Goal: Task Accomplishment & Management: Complete application form

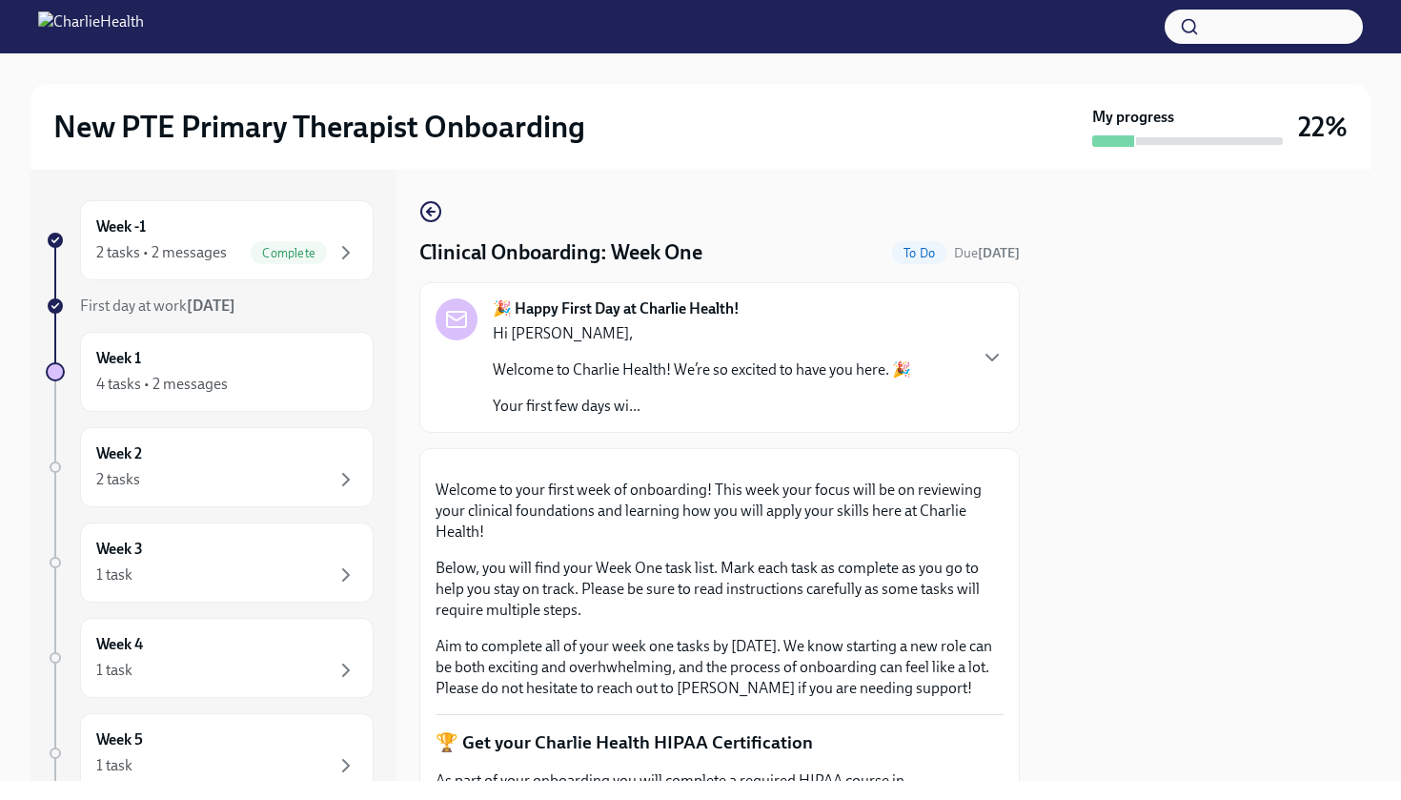
scroll to position [298, 0]
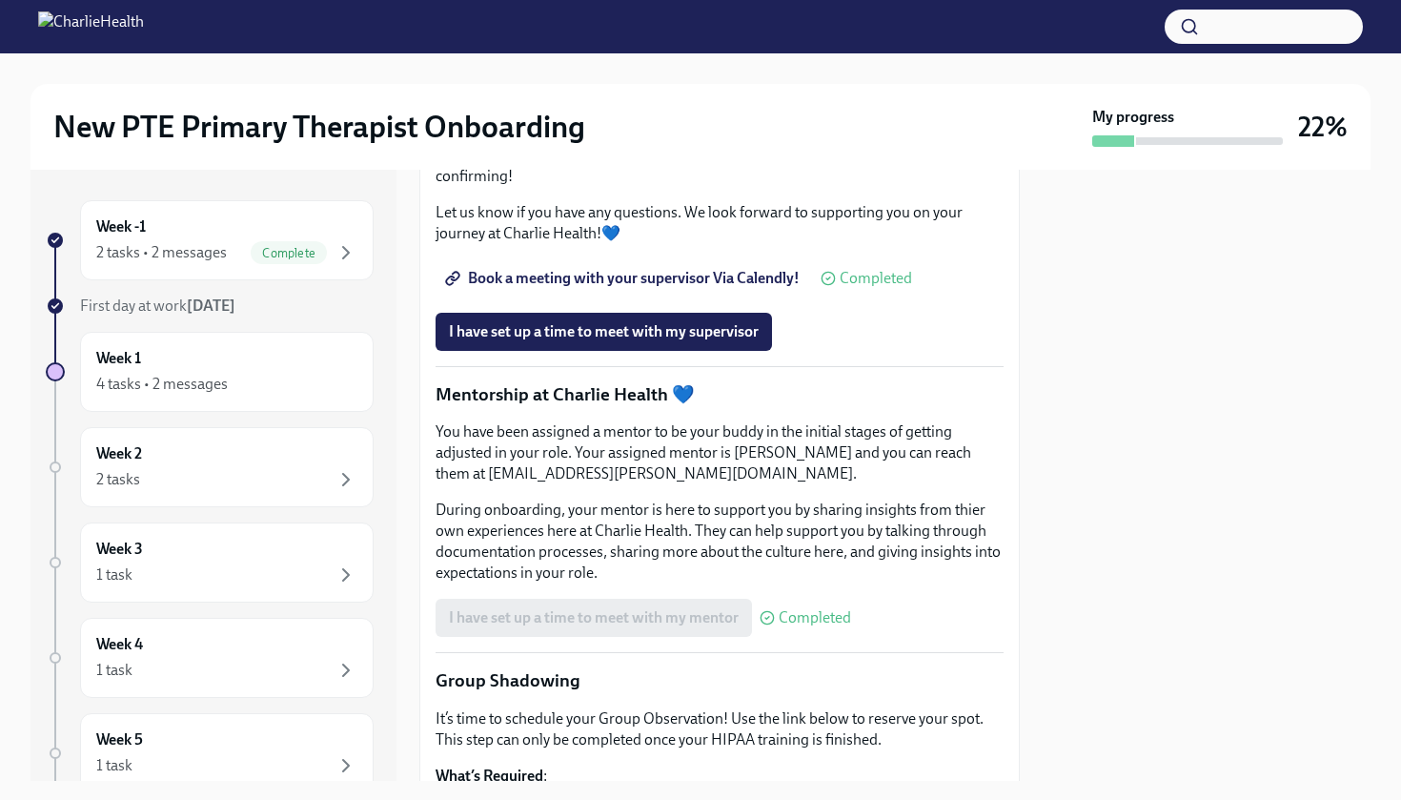
scroll to position [1814, 0]
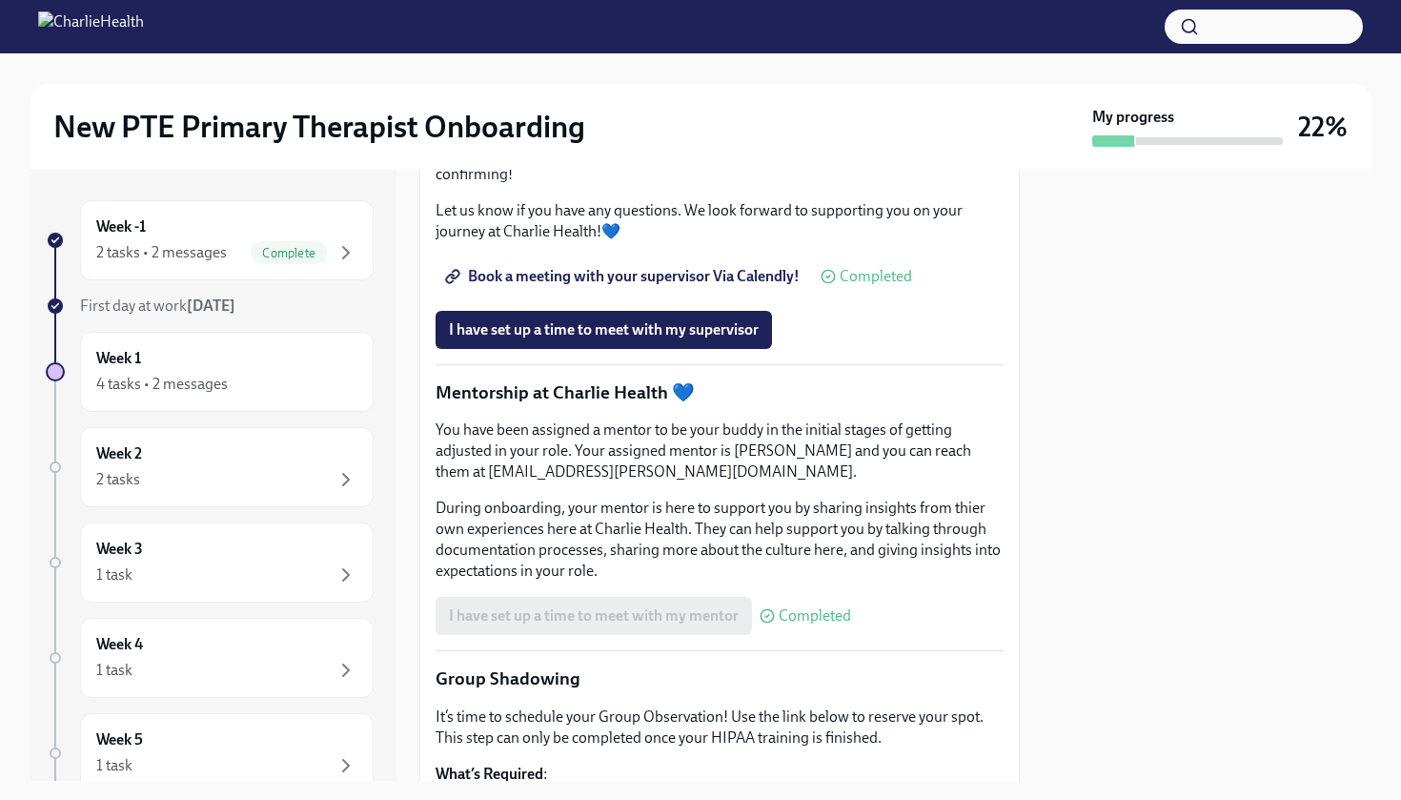
click at [711, 286] on span "Book a meeting with your supervisor Via Calendly!" at bounding box center [624, 276] width 351 height 19
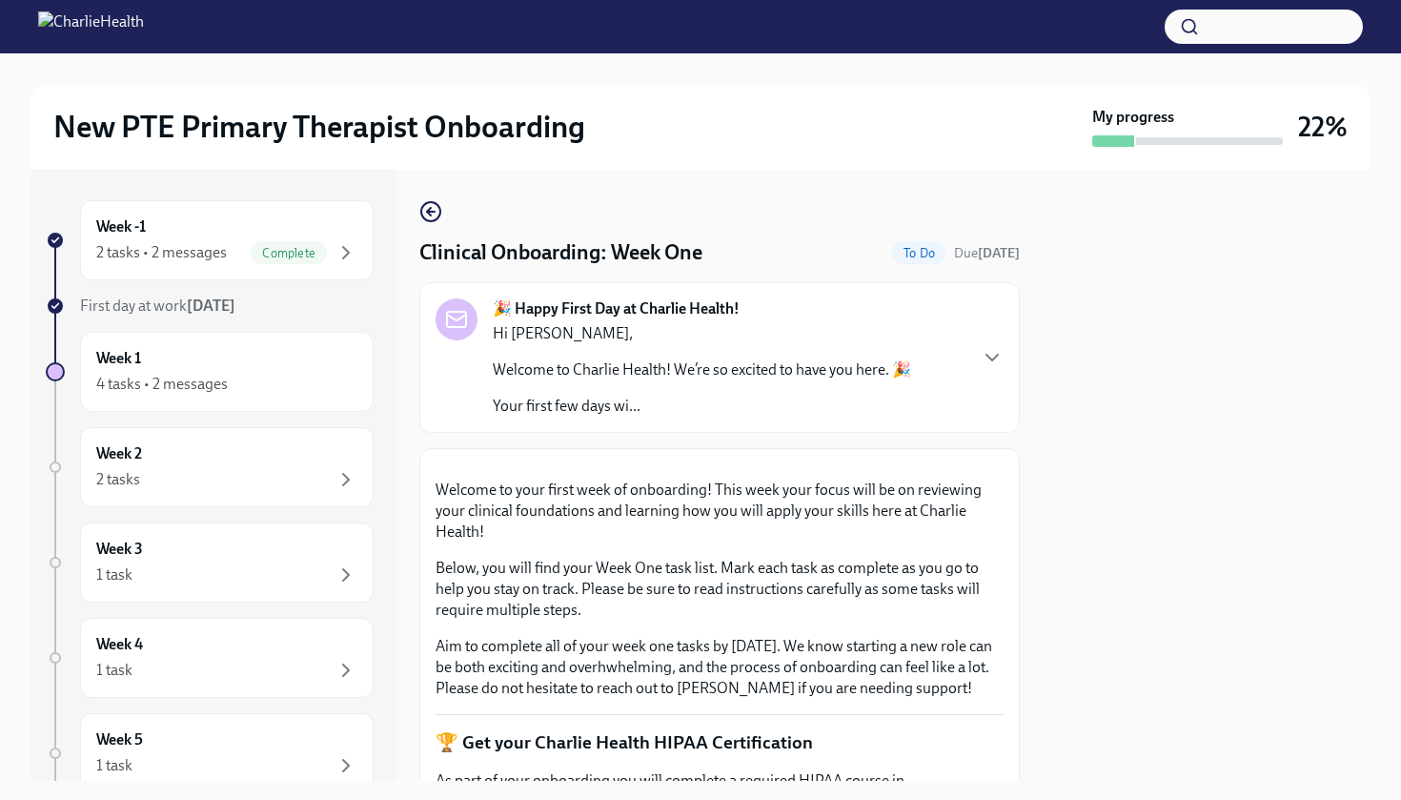
scroll to position [0, 0]
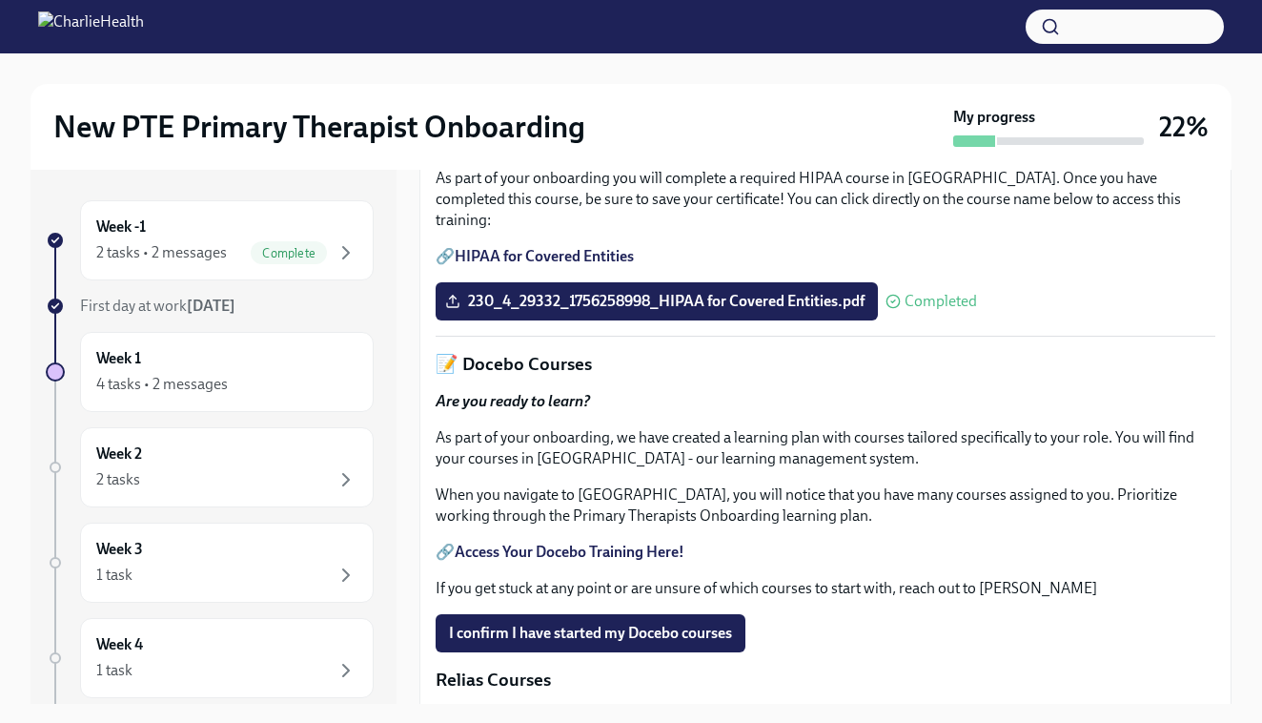
scroll to position [566, 0]
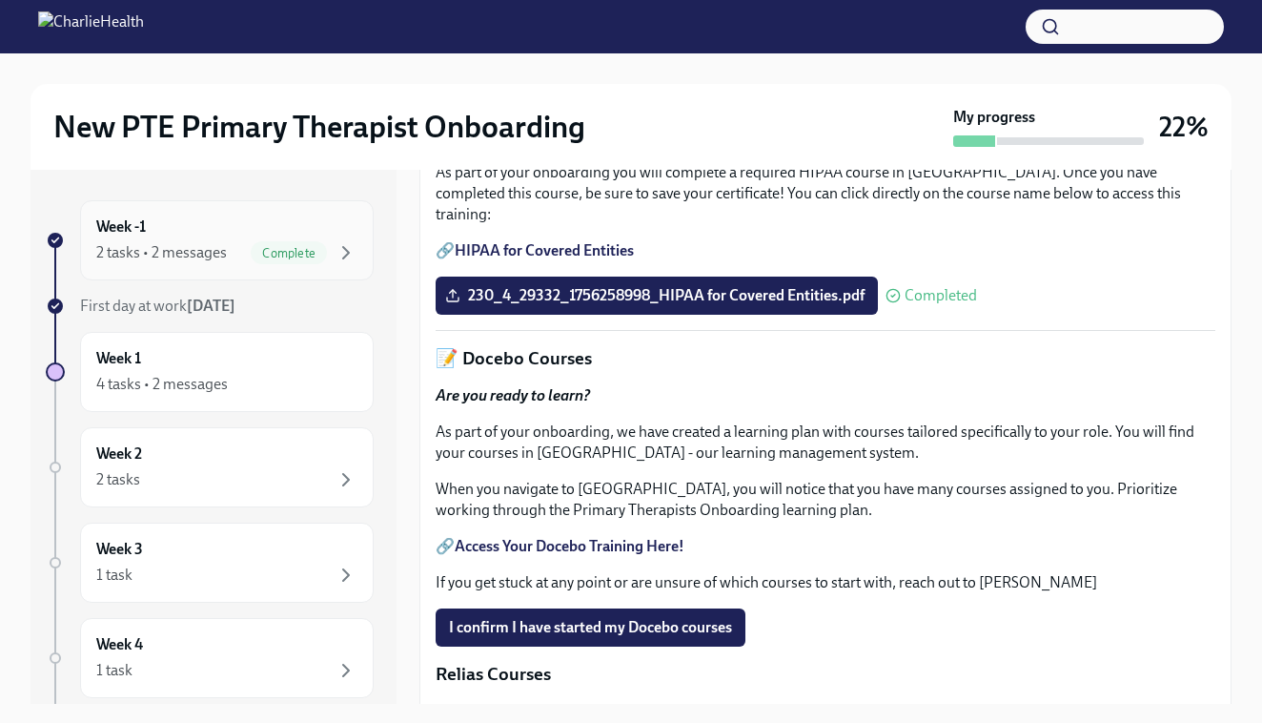
click at [280, 254] on span "Complete" at bounding box center [289, 253] width 76 height 14
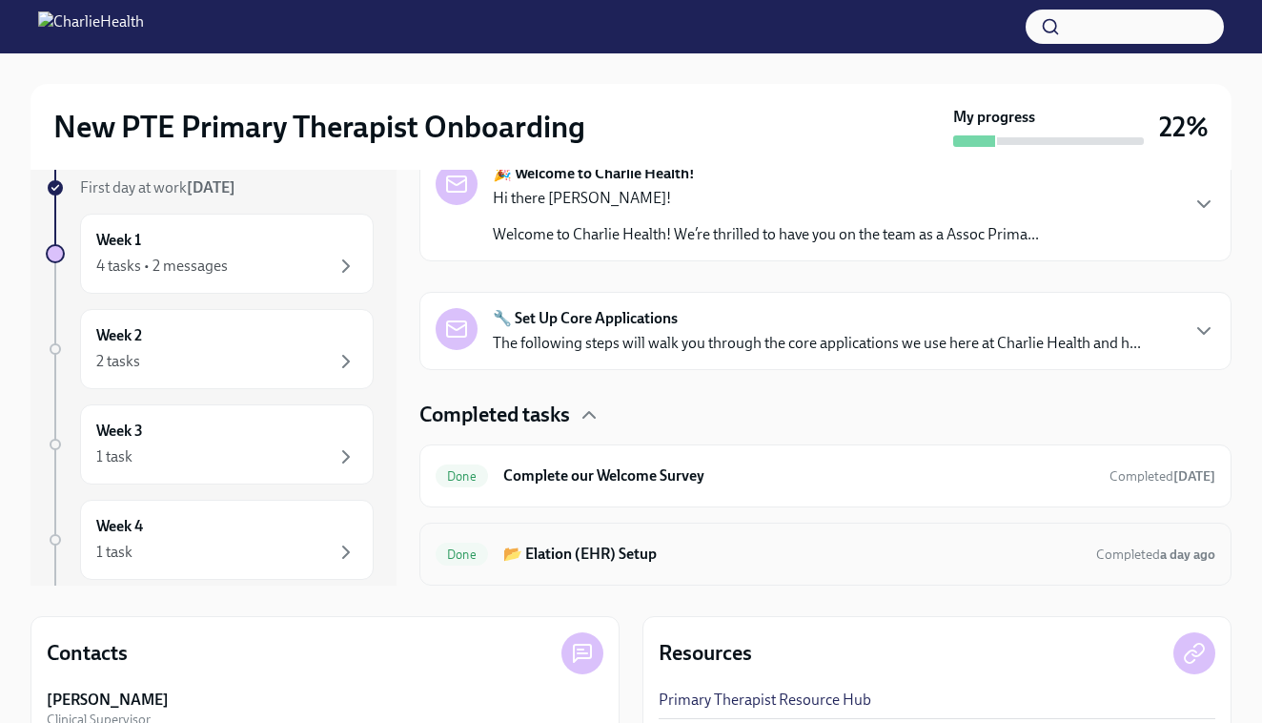
scroll to position [115, 0]
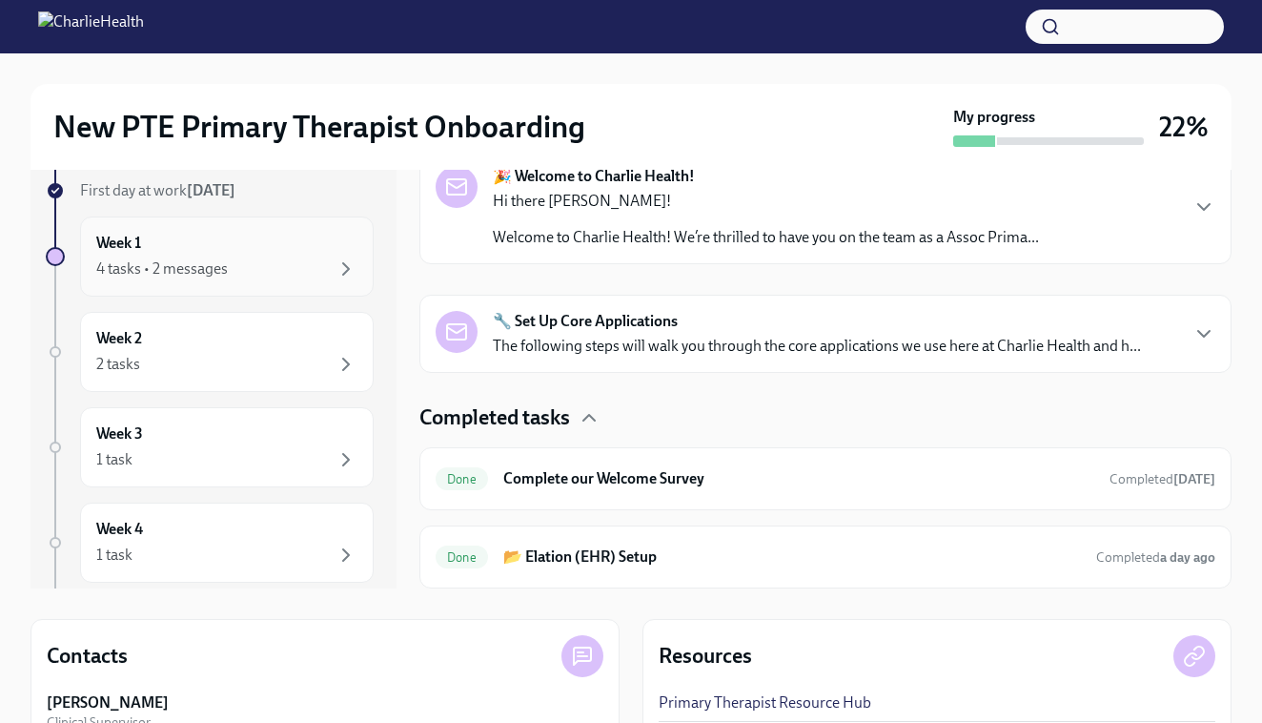
click at [249, 275] on div "4 tasks • 2 messages" at bounding box center [226, 268] width 261 height 23
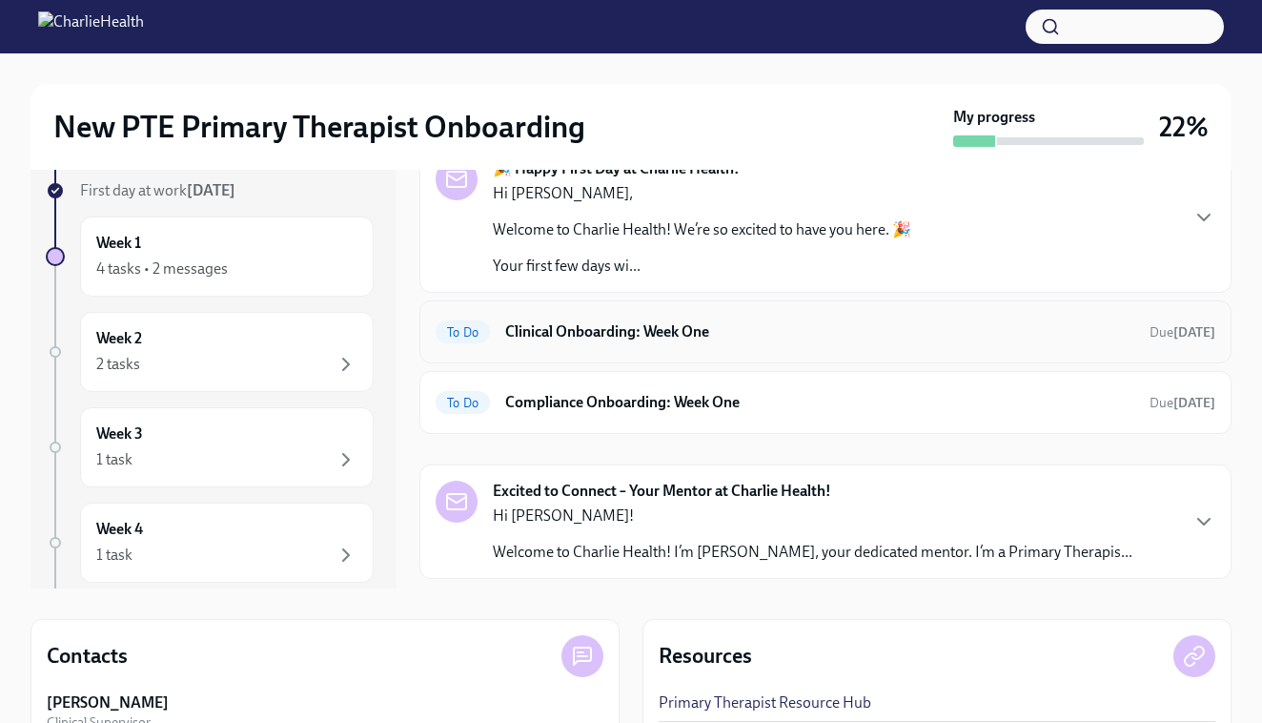
click at [904, 337] on h6 "Clinical Onboarding: Week One" at bounding box center [819, 331] width 629 height 21
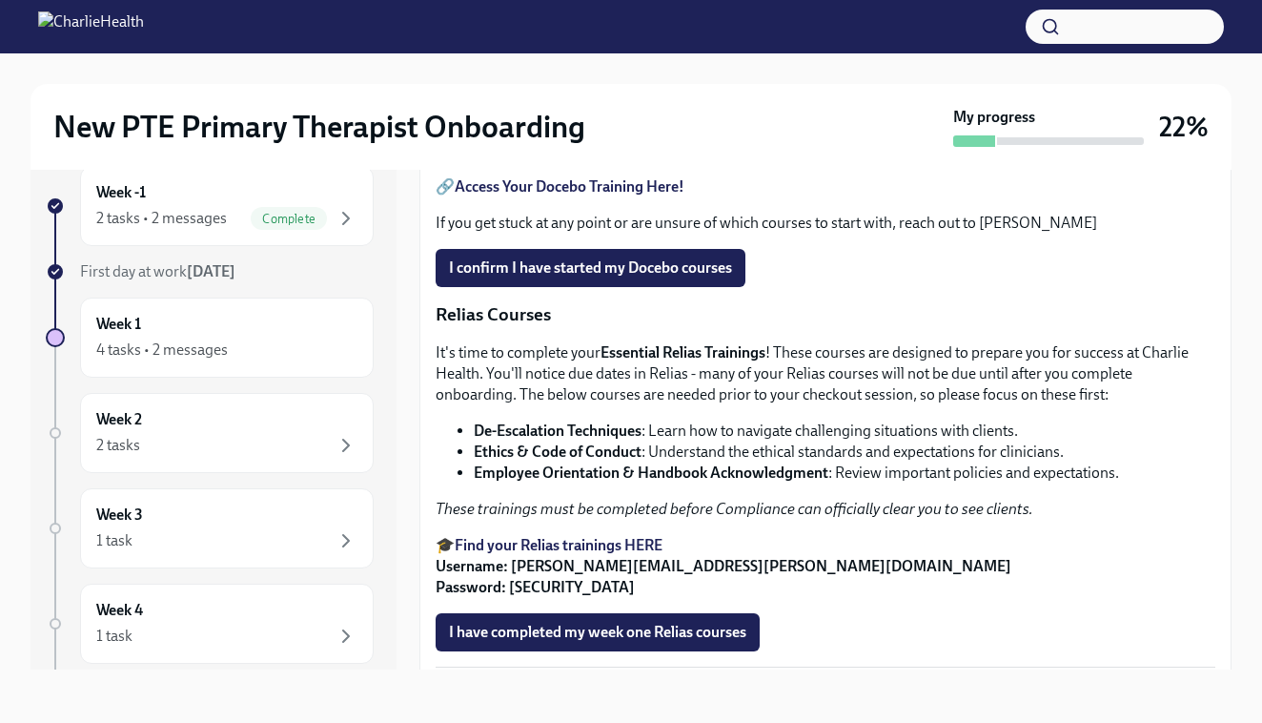
scroll to position [903, 0]
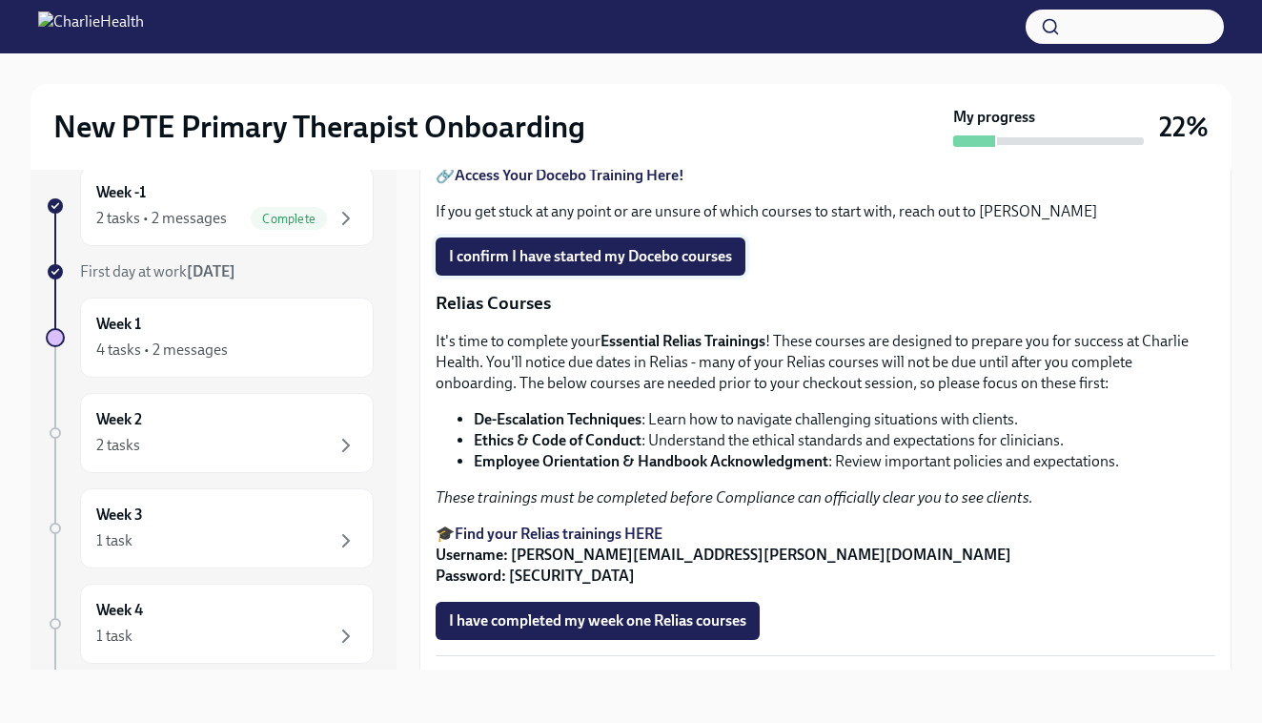
click at [653, 266] on span "I confirm I have started my Docebo courses" at bounding box center [590, 256] width 283 height 19
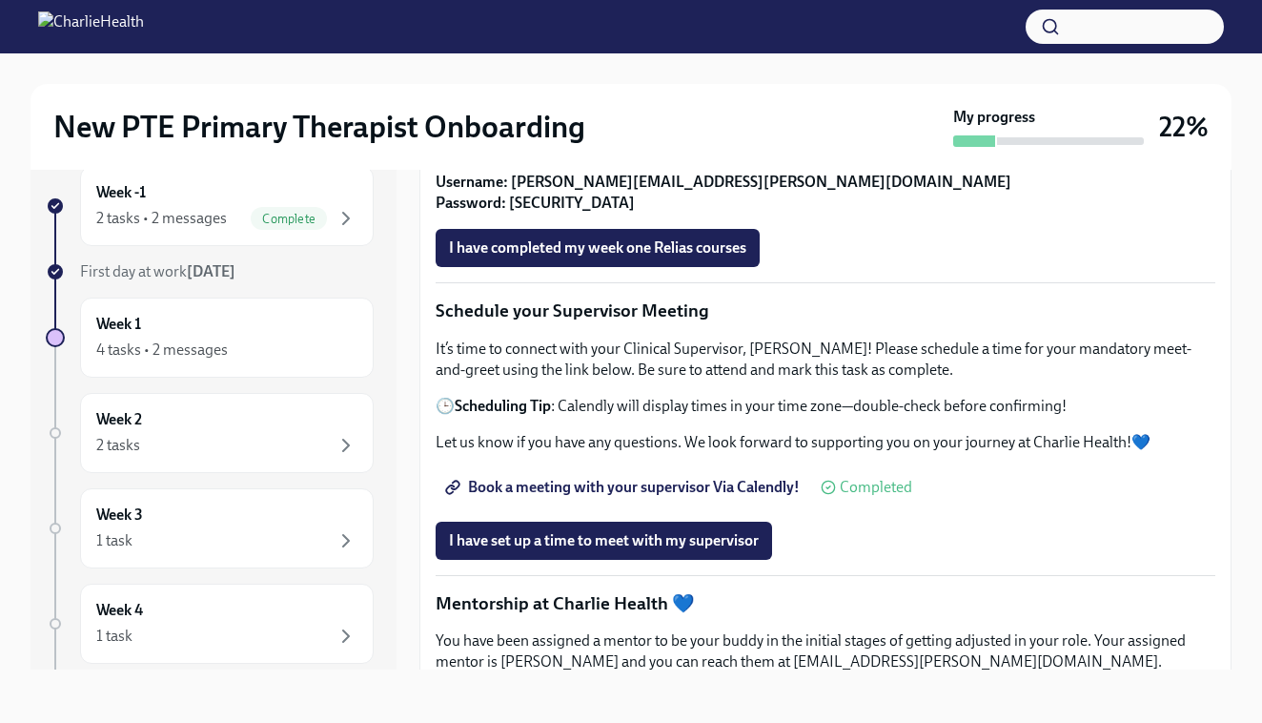
scroll to position [1278, 0]
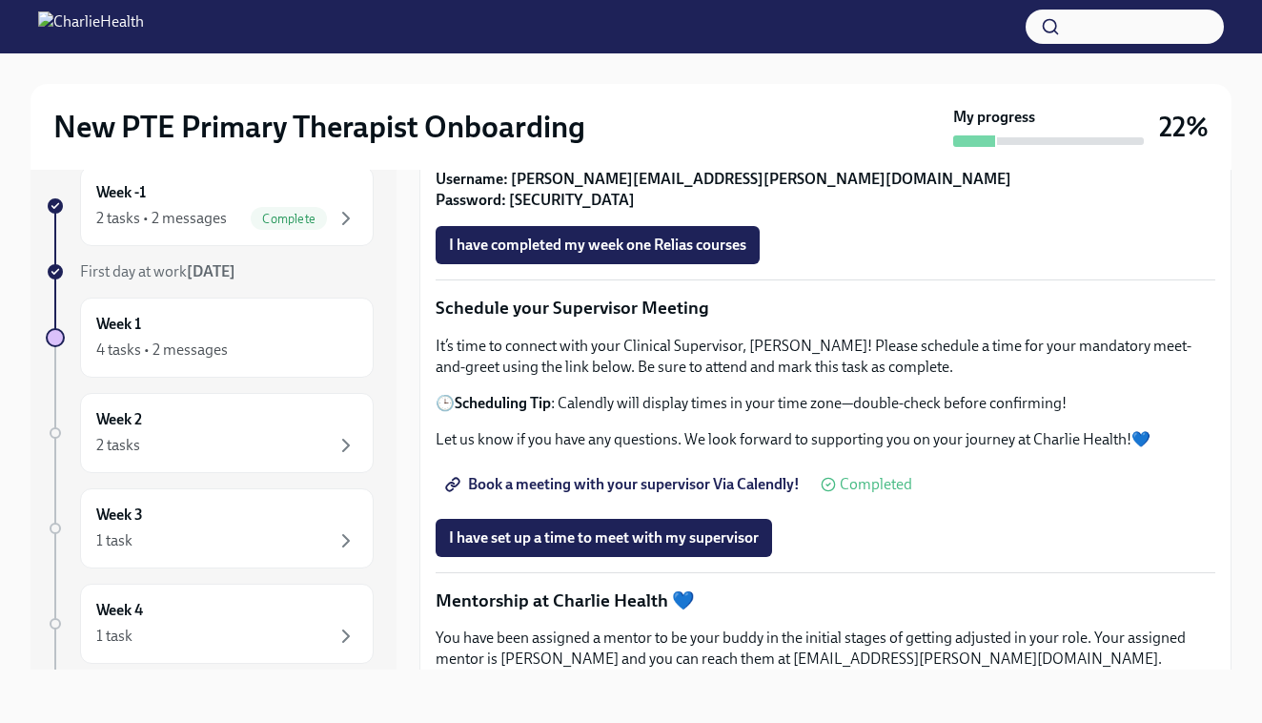
click at [647, 167] on strong "Find your Relias trainings HERE" at bounding box center [559, 158] width 208 height 18
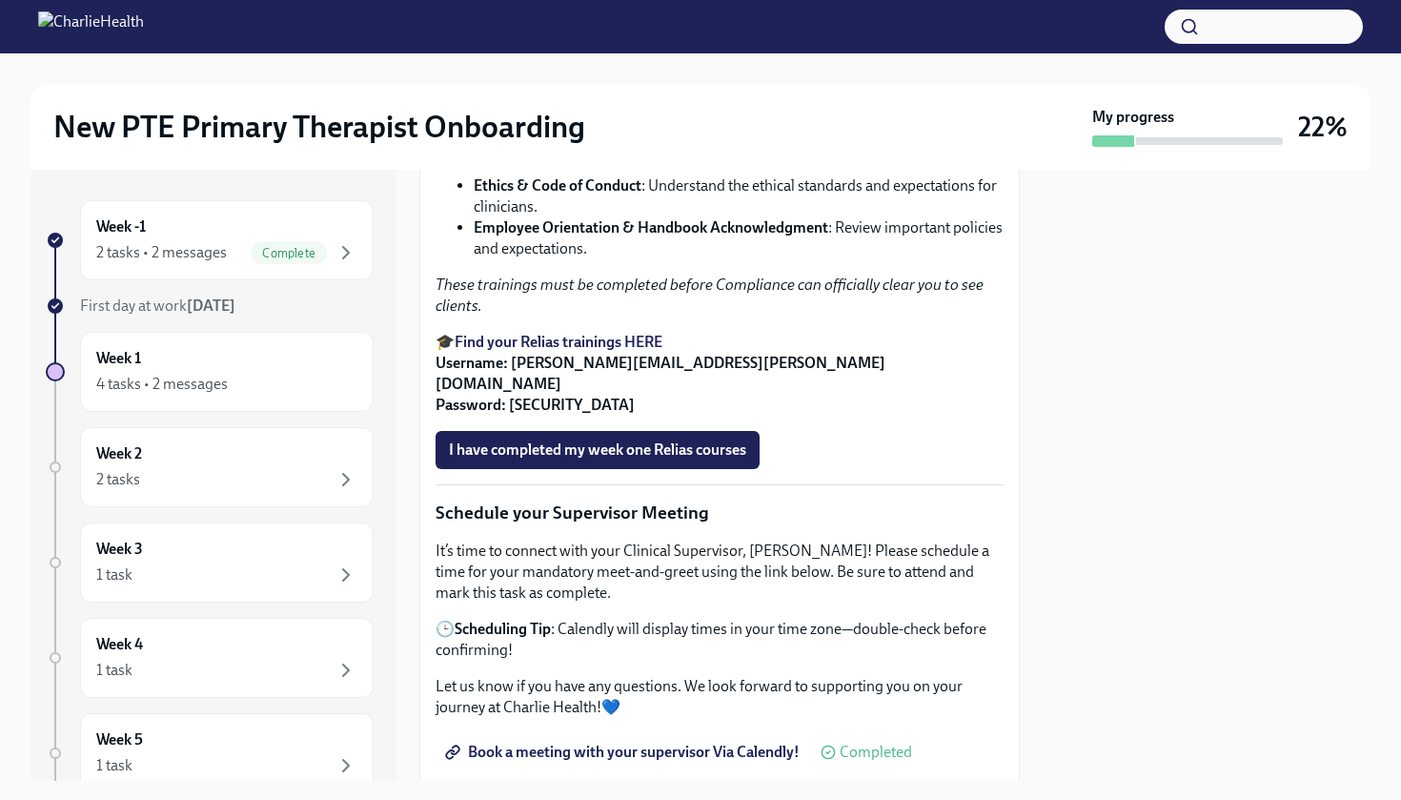
scroll to position [1346, 0]
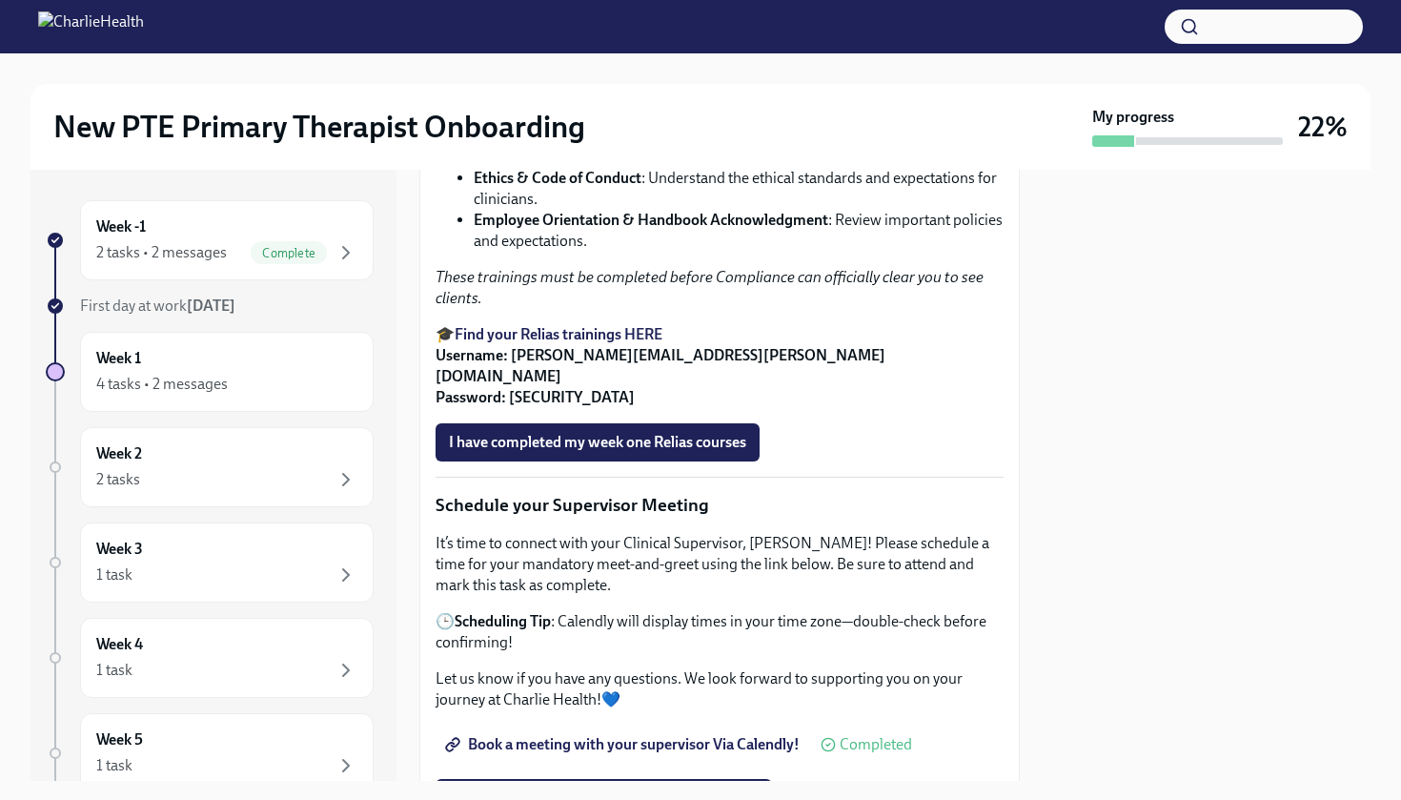
drag, startPoint x: 1310, startPoint y: 663, endPoint x: 792, endPoint y: 328, distance: 616.4
click at [792, 168] on li "De-Escalation Techniques : Learn how to navigate challenging situations with cl…" at bounding box center [739, 147] width 530 height 42
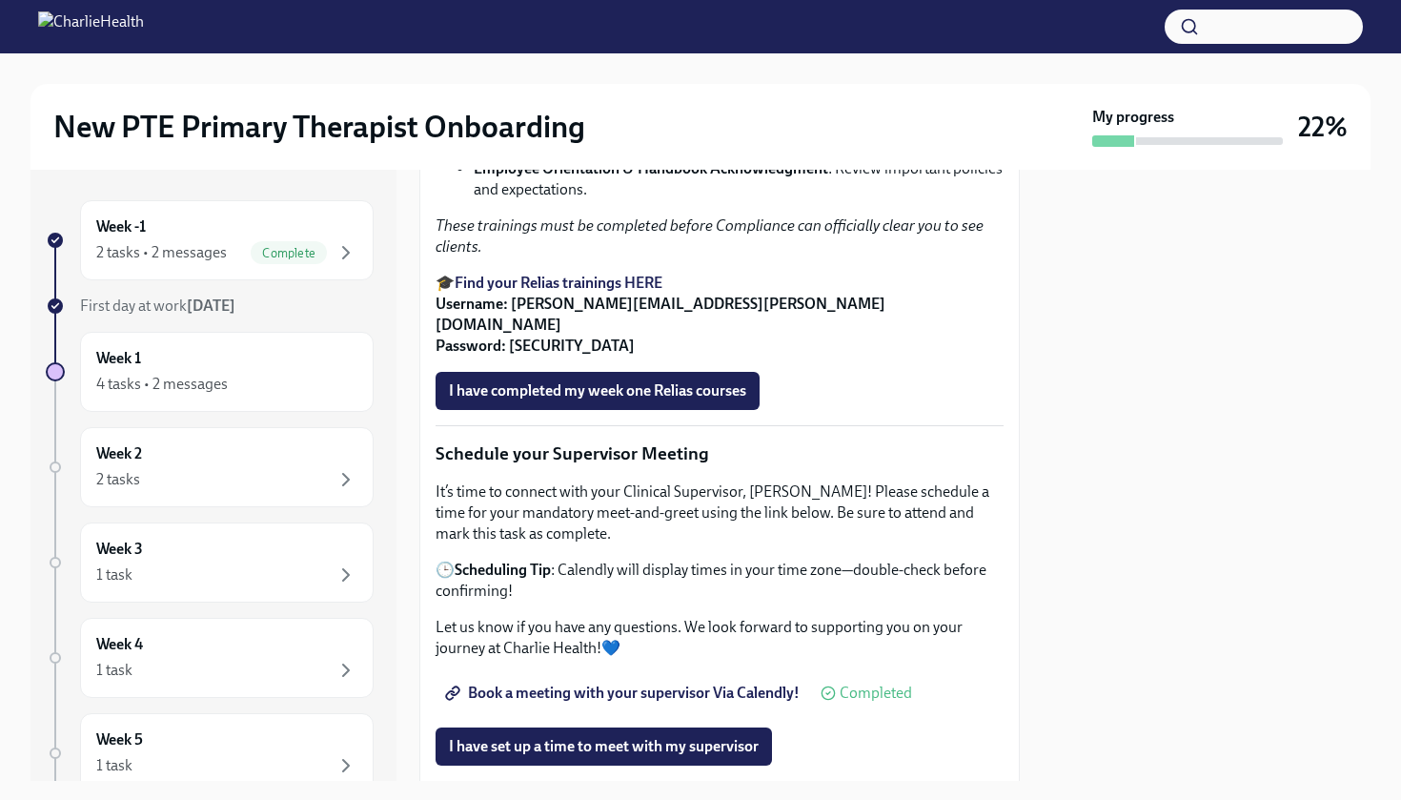
scroll to position [1397, 0]
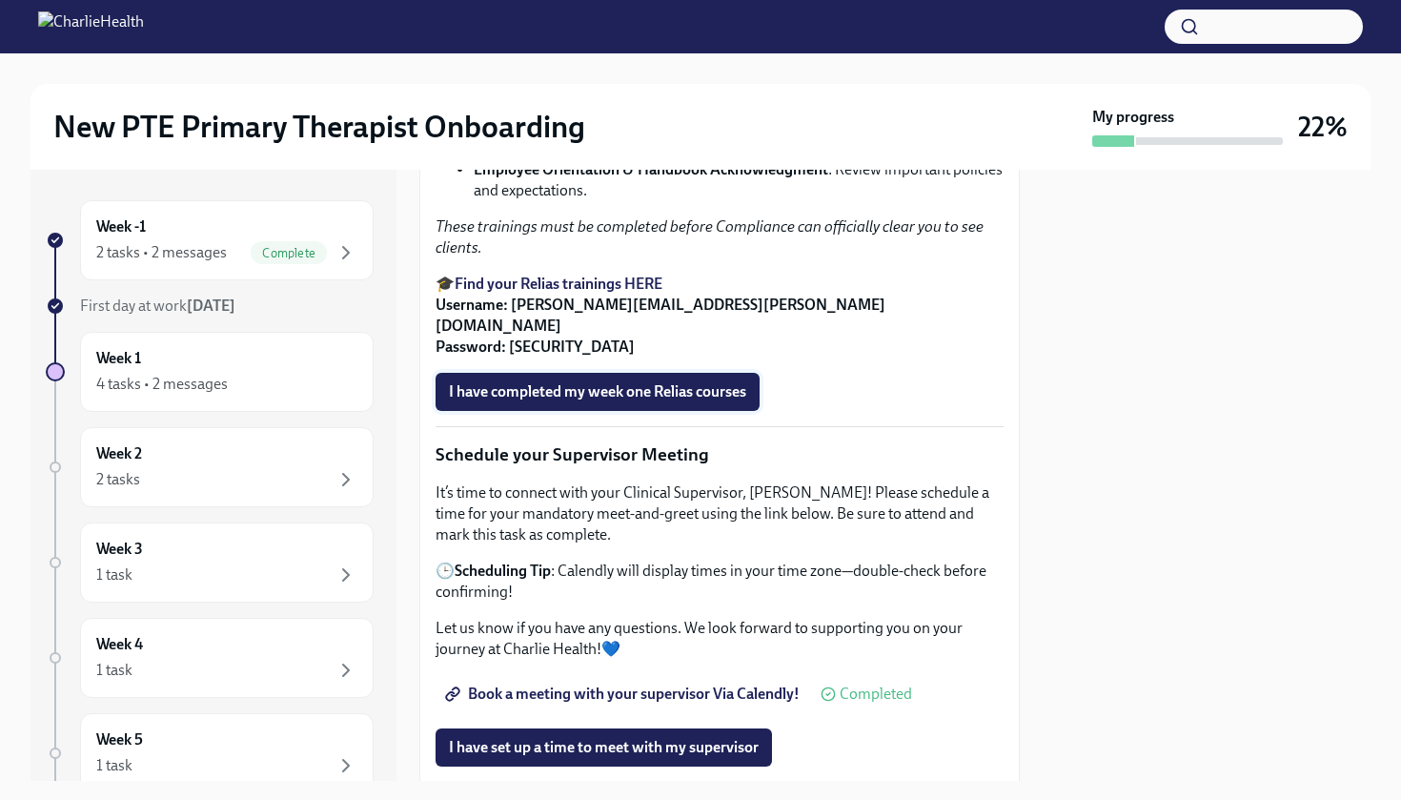
click at [599, 401] on span "I have completed my week one Relias courses" at bounding box center [597, 391] width 297 height 19
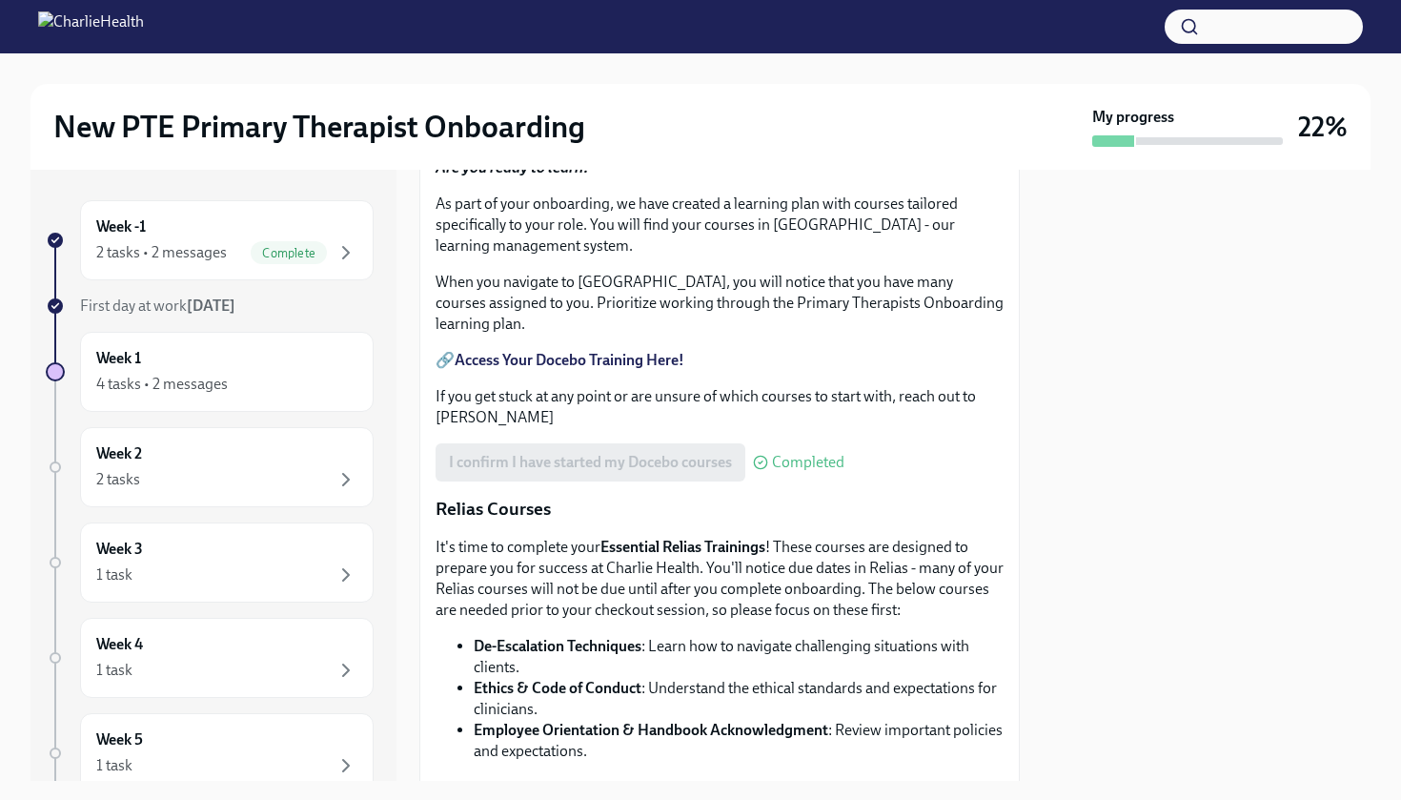
scroll to position [832, 0]
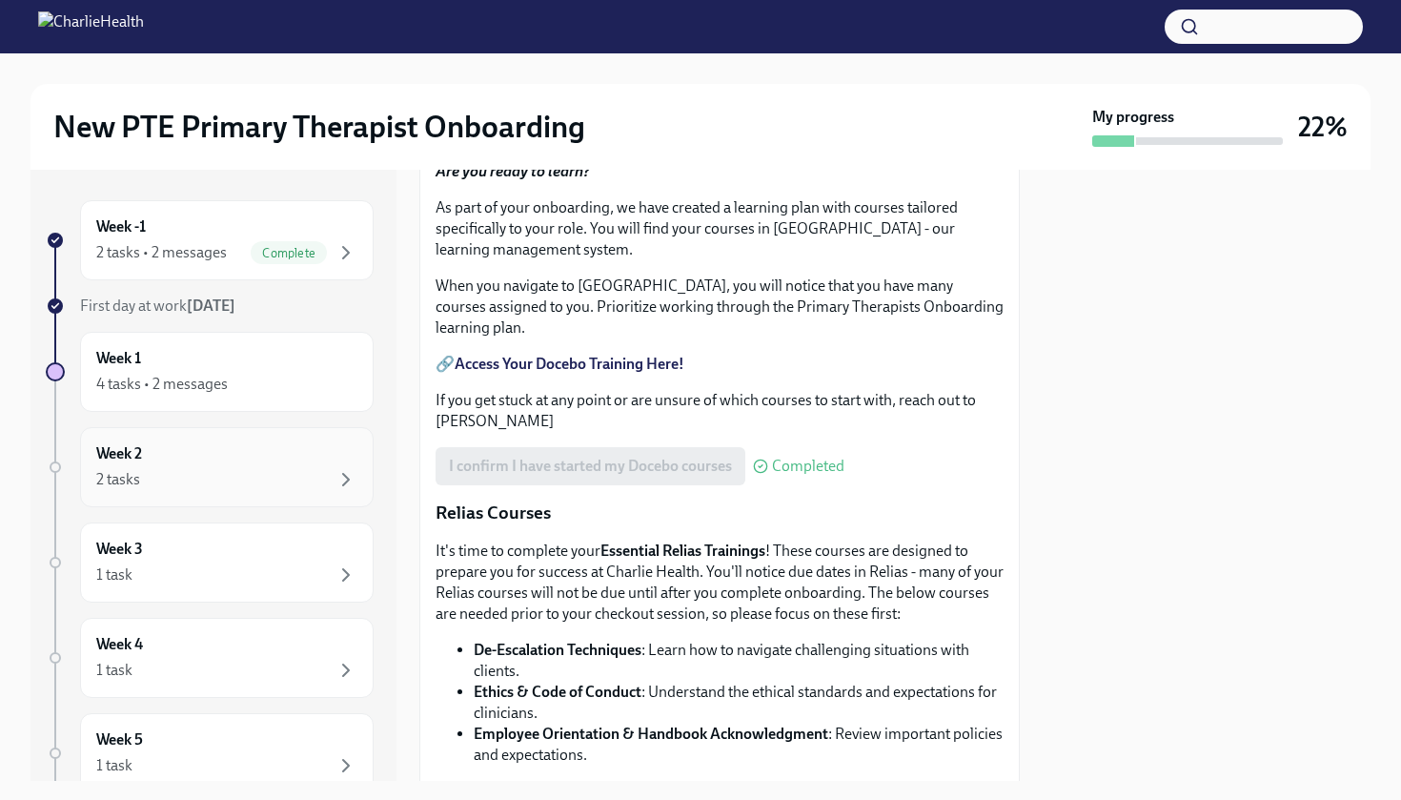
click at [163, 459] on div "Week 2 2 tasks" at bounding box center [226, 467] width 261 height 48
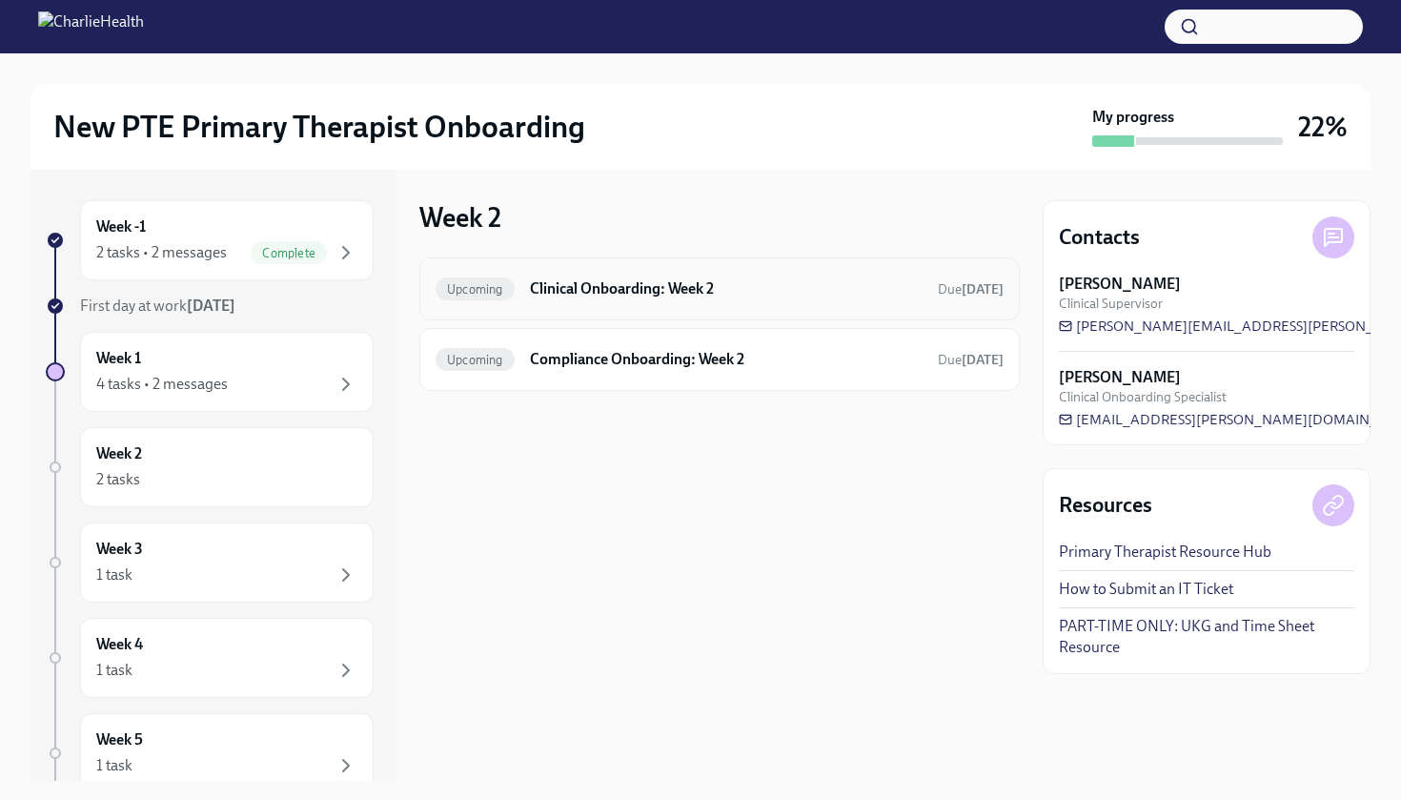
click at [739, 292] on h6 "Clinical Onboarding: Week 2" at bounding box center [726, 288] width 393 height 21
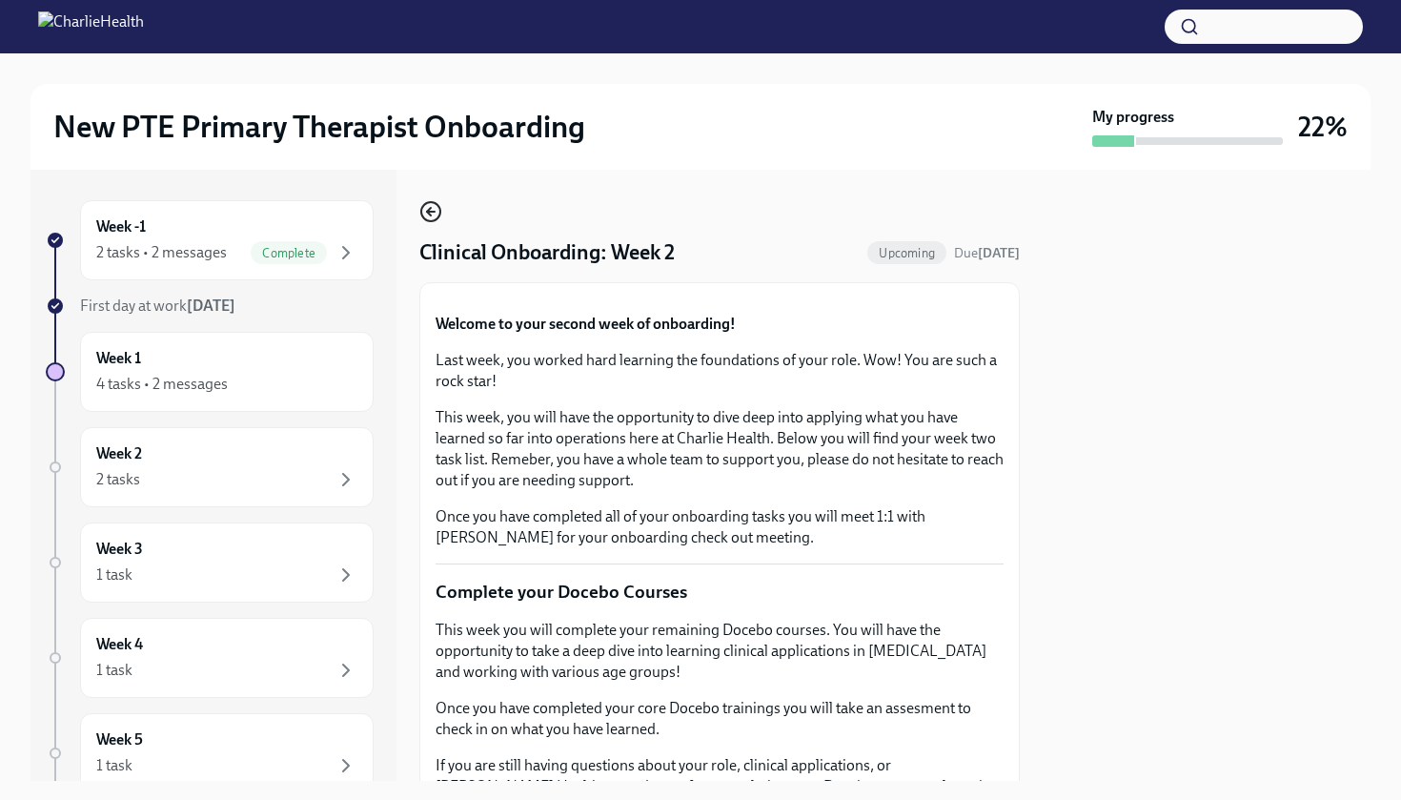
click at [430, 216] on icon "button" at bounding box center [430, 211] width 23 height 23
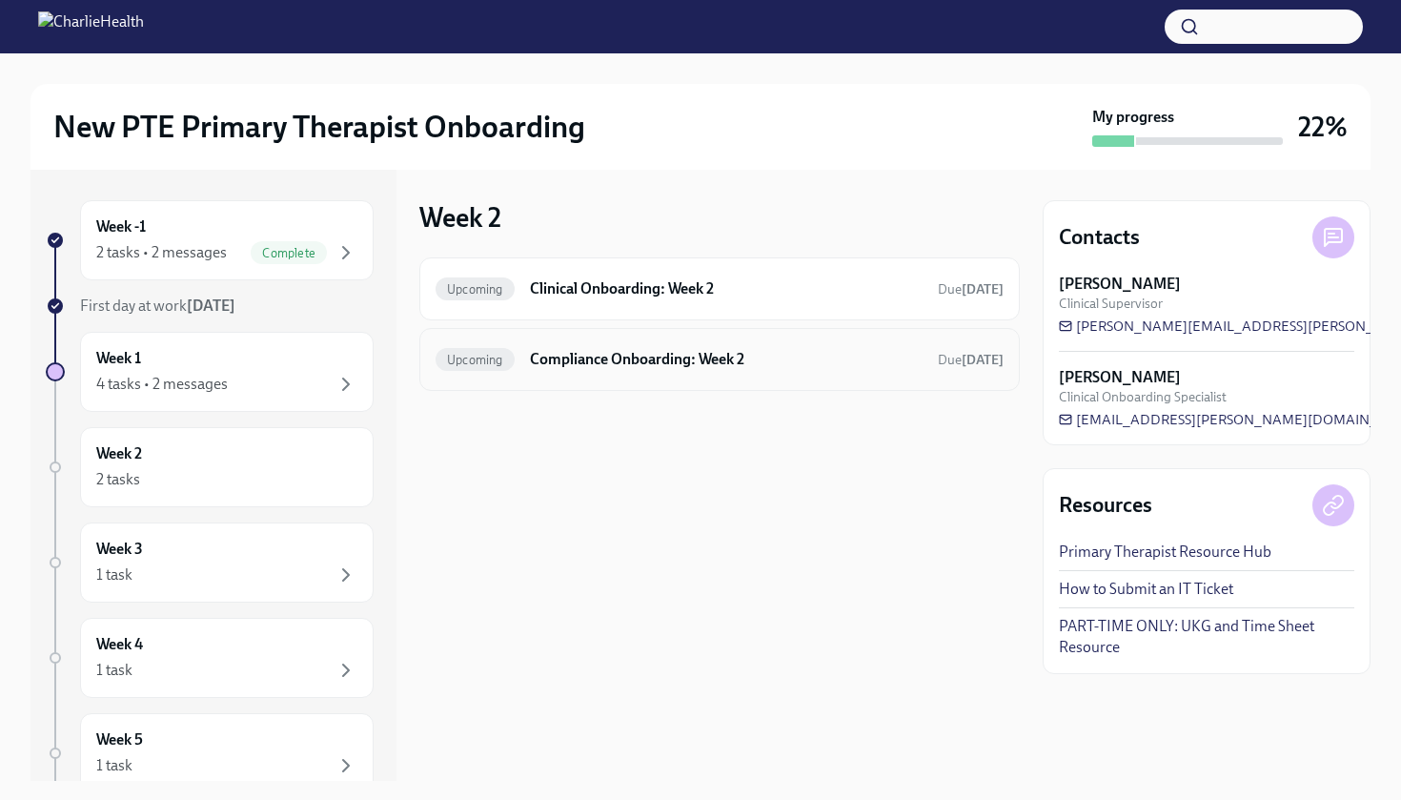
click at [691, 368] on h6 "Compliance Onboarding: Week 2" at bounding box center [726, 359] width 393 height 21
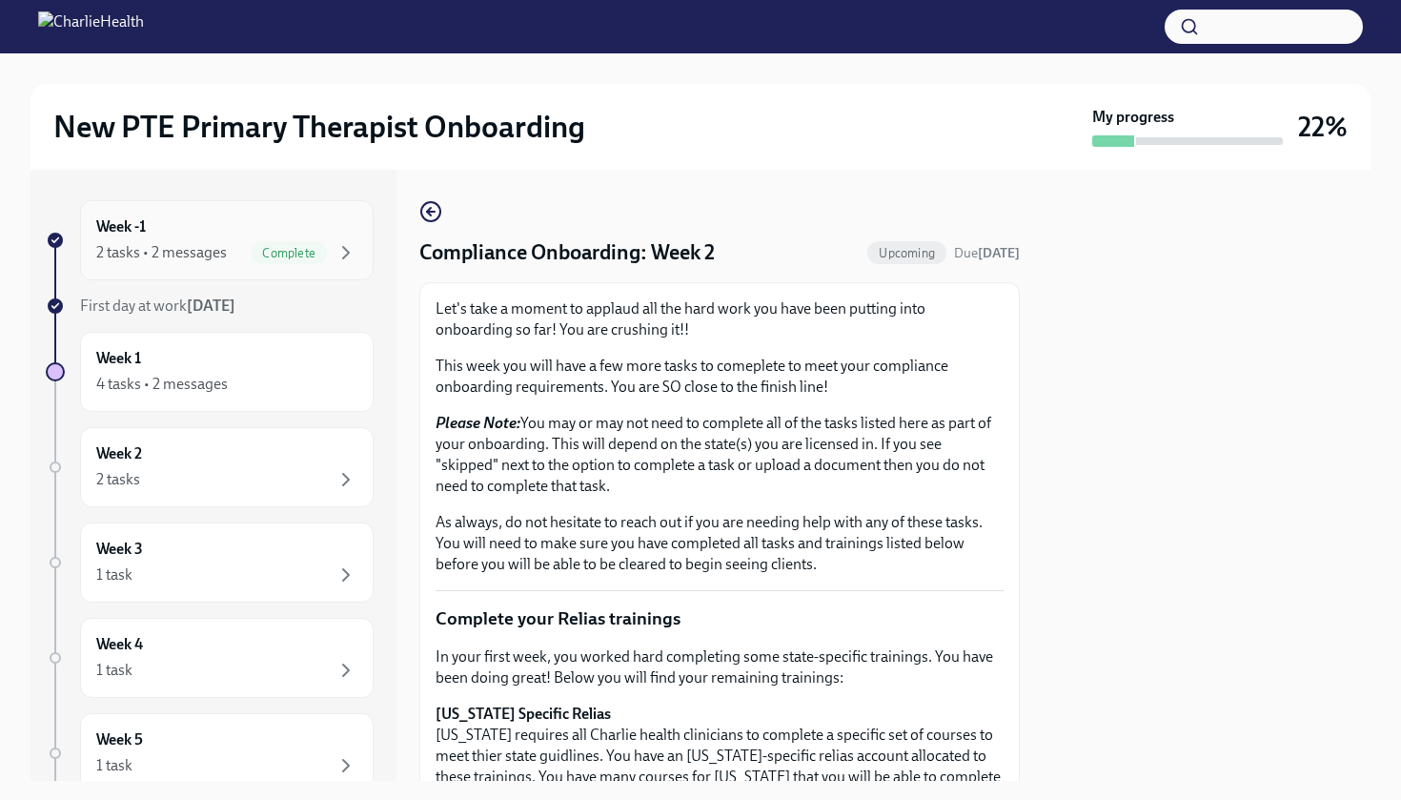
click at [191, 244] on div "2 tasks • 2 messages" at bounding box center [161, 252] width 131 height 21
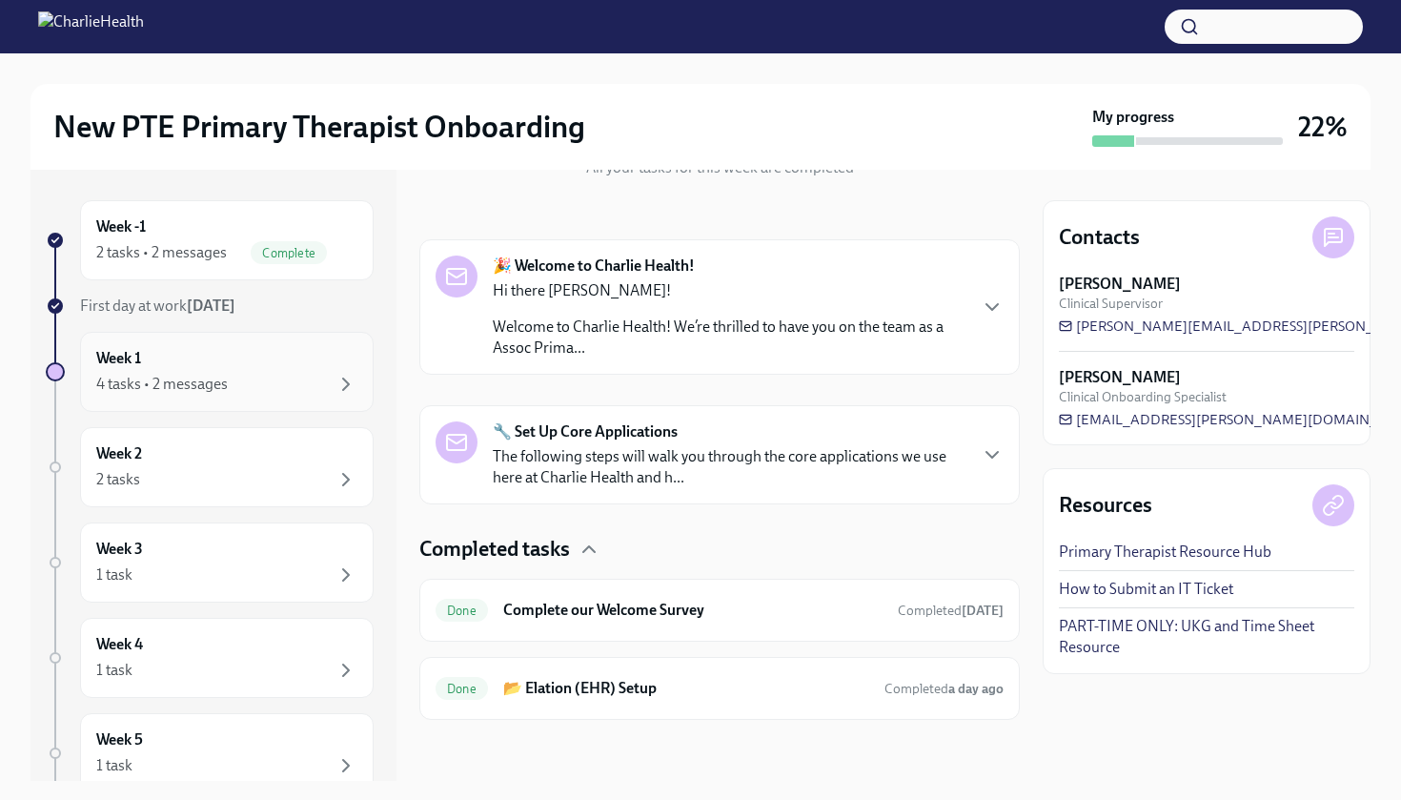
click at [244, 361] on div "Week 1 4 tasks • 2 messages" at bounding box center [226, 372] width 261 height 48
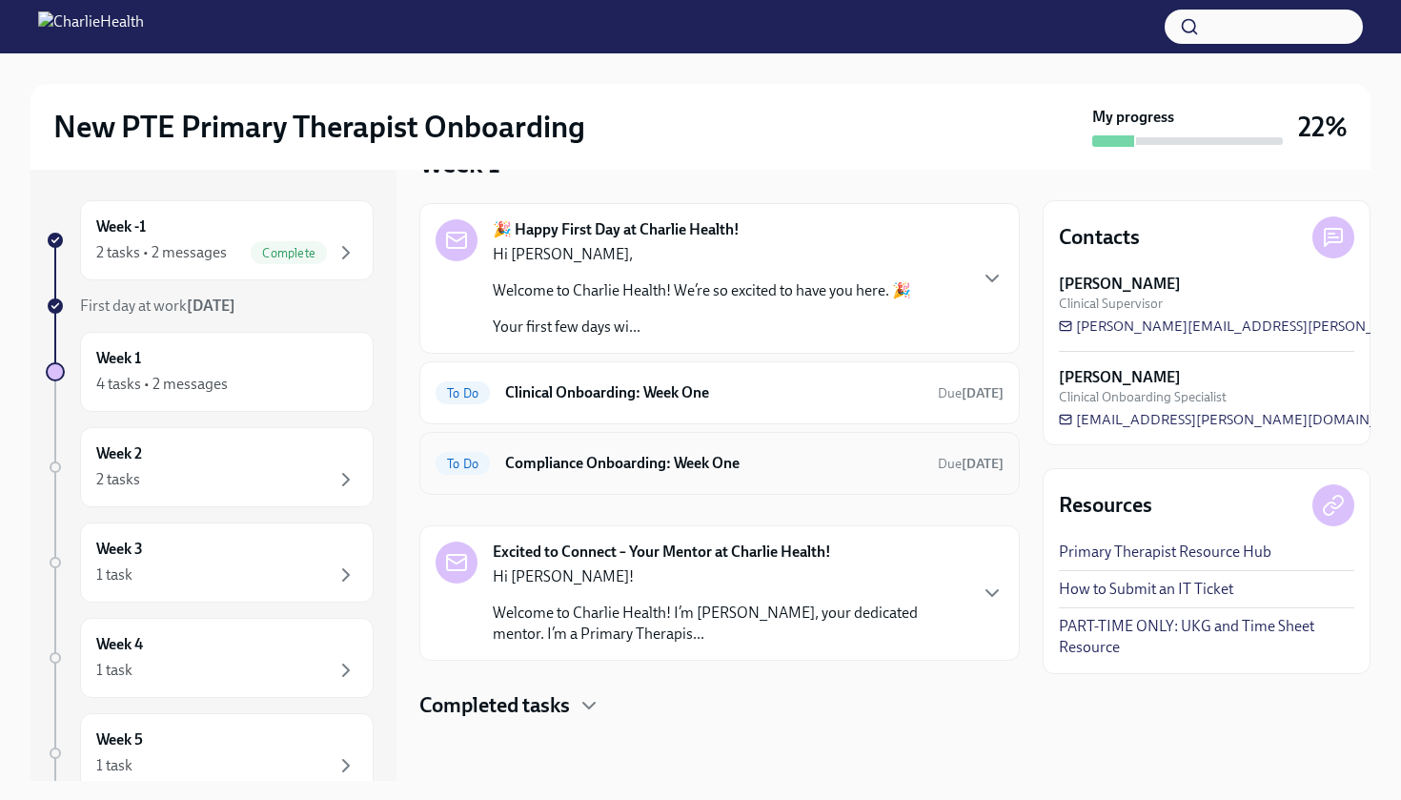
scroll to position [54, 0]
click at [766, 403] on div "To Do Clinical Onboarding: Week One Due [DATE]" at bounding box center [720, 392] width 568 height 31
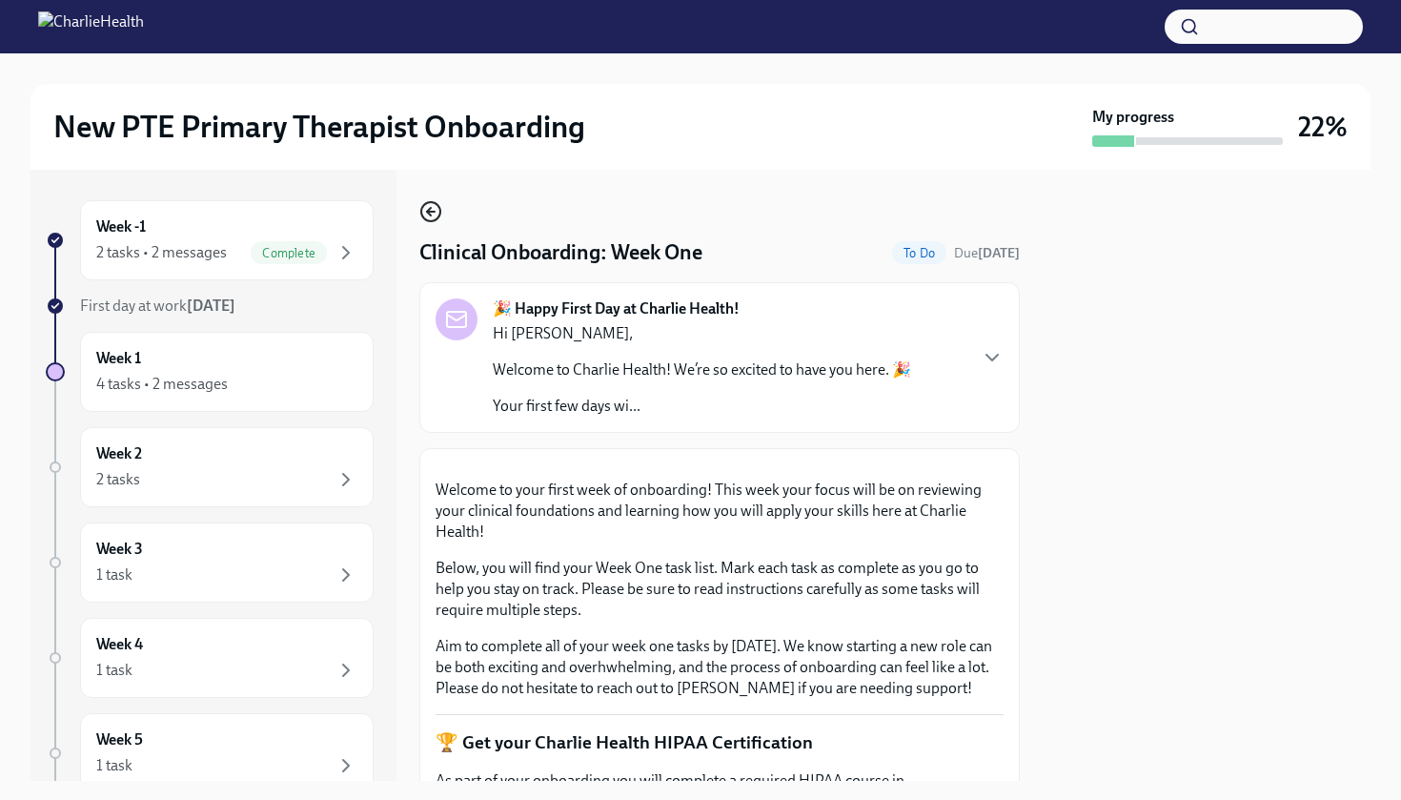
click at [422, 209] on circle "button" at bounding box center [430, 211] width 19 height 19
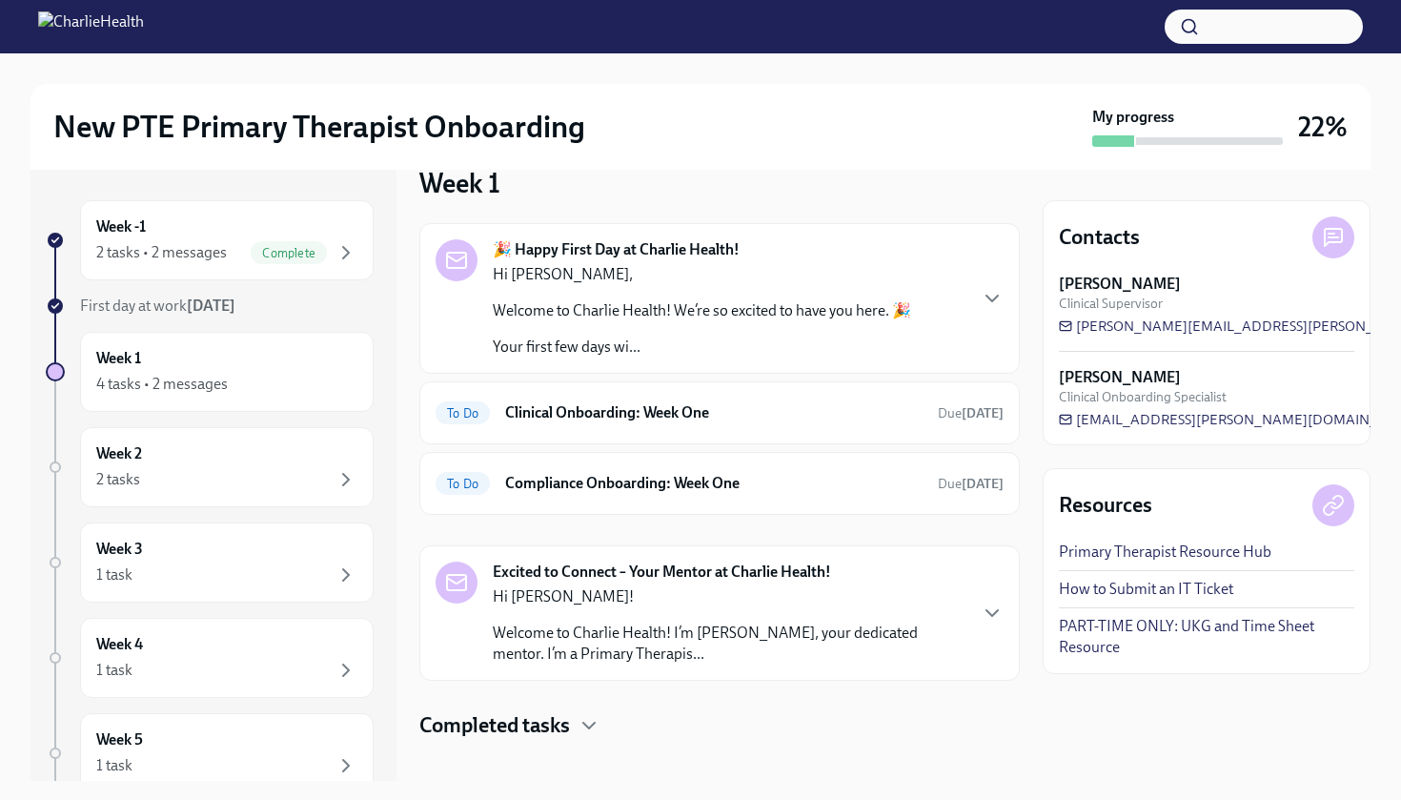
scroll to position [36, 0]
click at [755, 493] on div "To Do Compliance Onboarding: Week One Due [DATE]" at bounding box center [720, 481] width 568 height 31
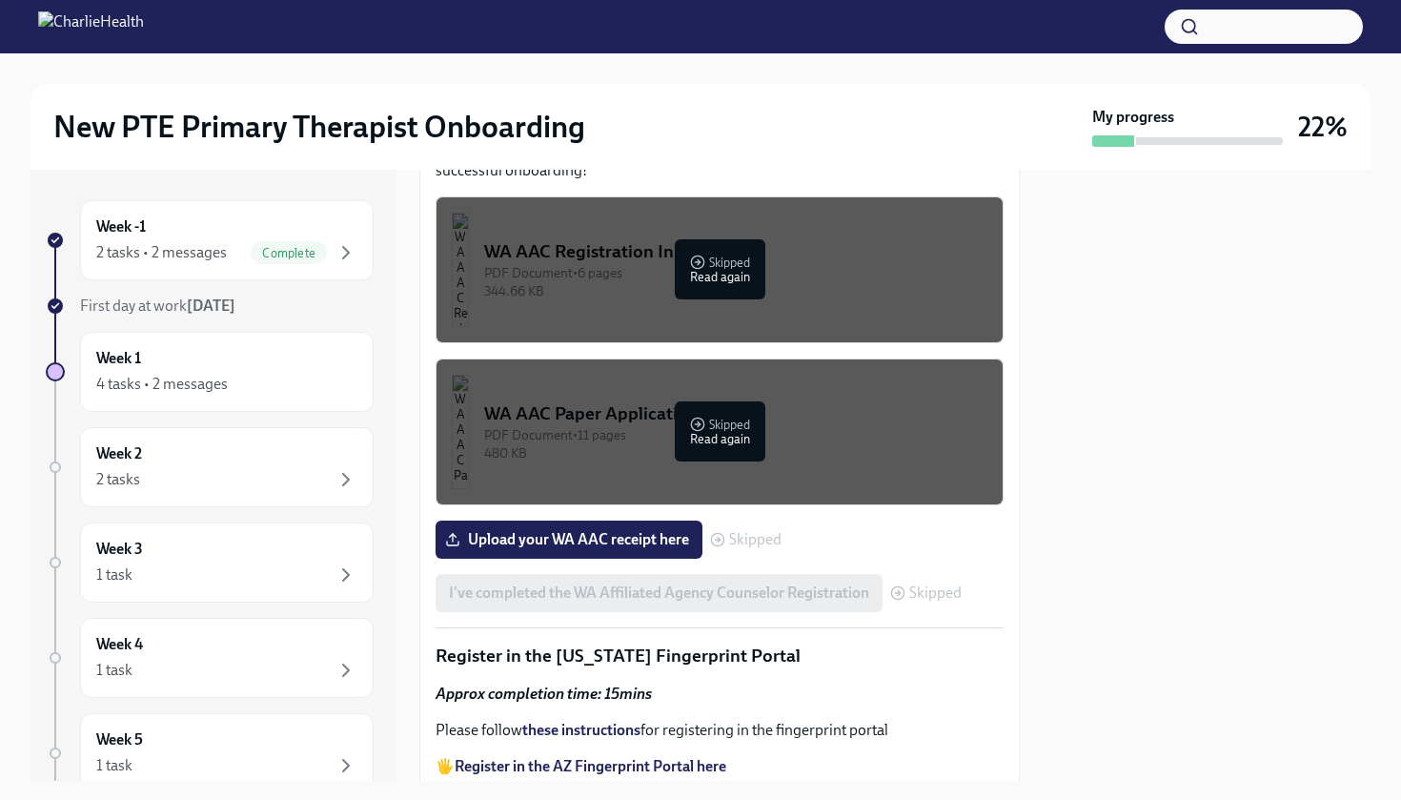
scroll to position [2036, 0]
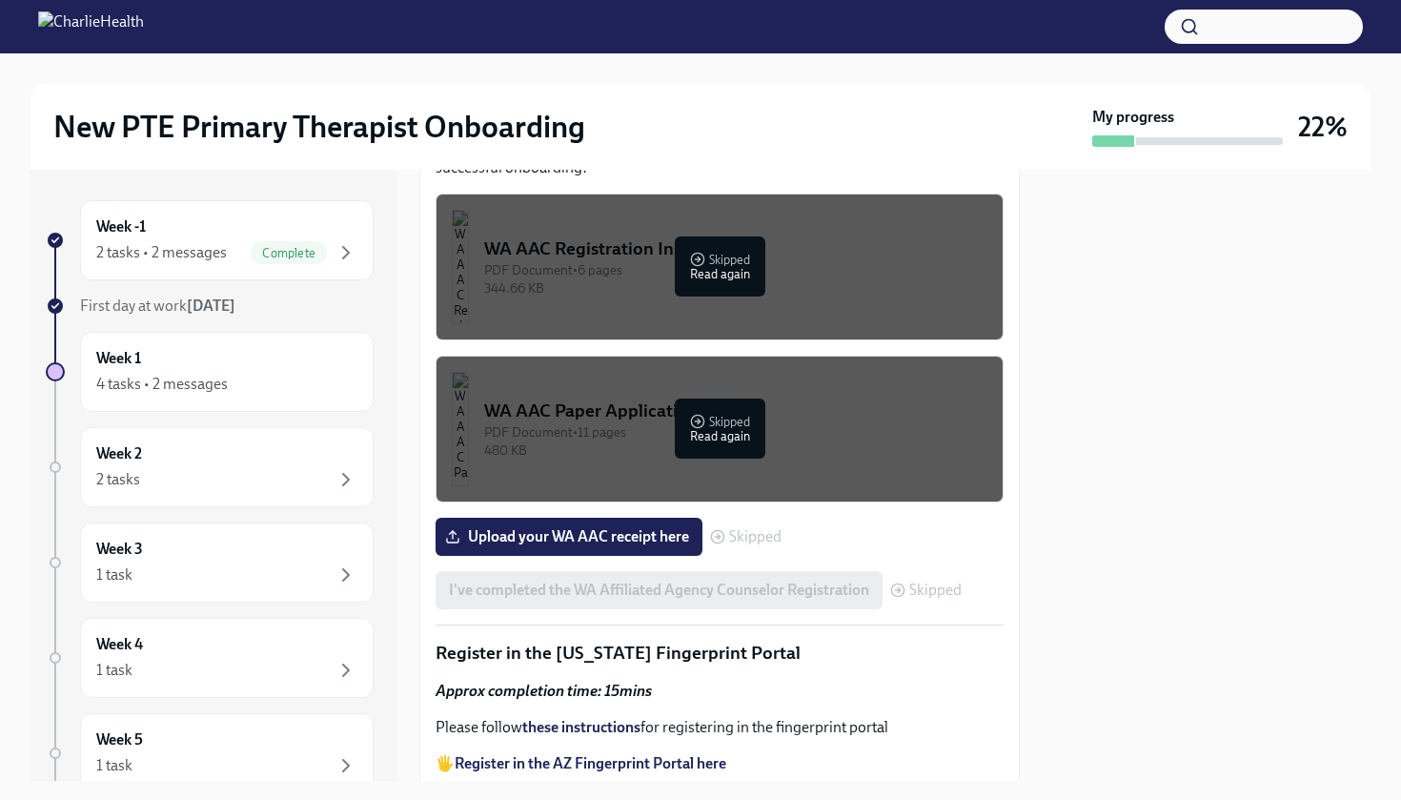
click at [643, 100] on p "Please reach out to [EMAIL_ADDRESS][PERSON_NAME][DOMAIN_NAME]} or [EMAIL_ADDRES…" at bounding box center [720, 68] width 568 height 63
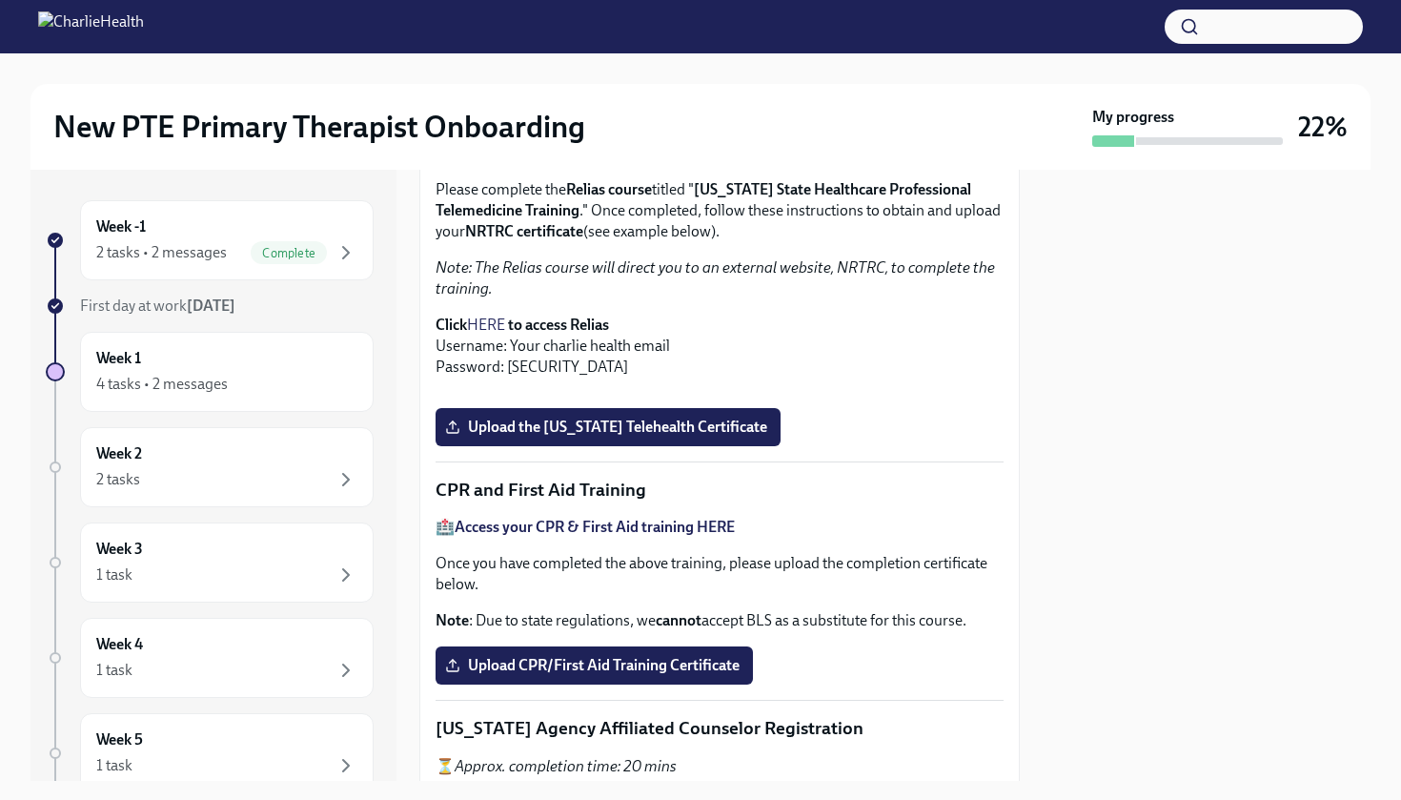
scroll to position [595, 0]
